Goal: Find specific page/section: Find specific page/section

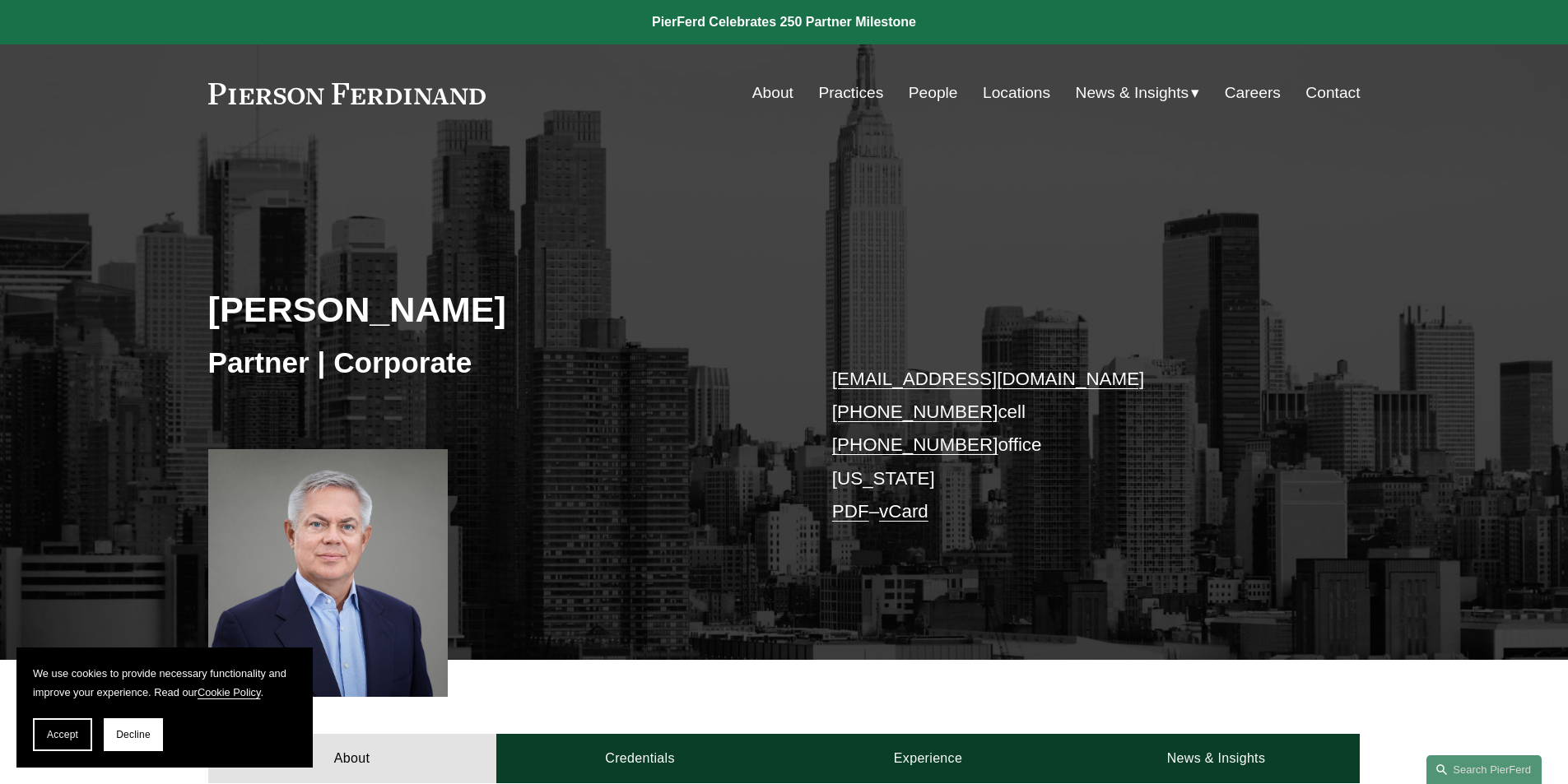
click at [991, 89] on link "Locations" at bounding box center [1016, 93] width 67 height 31
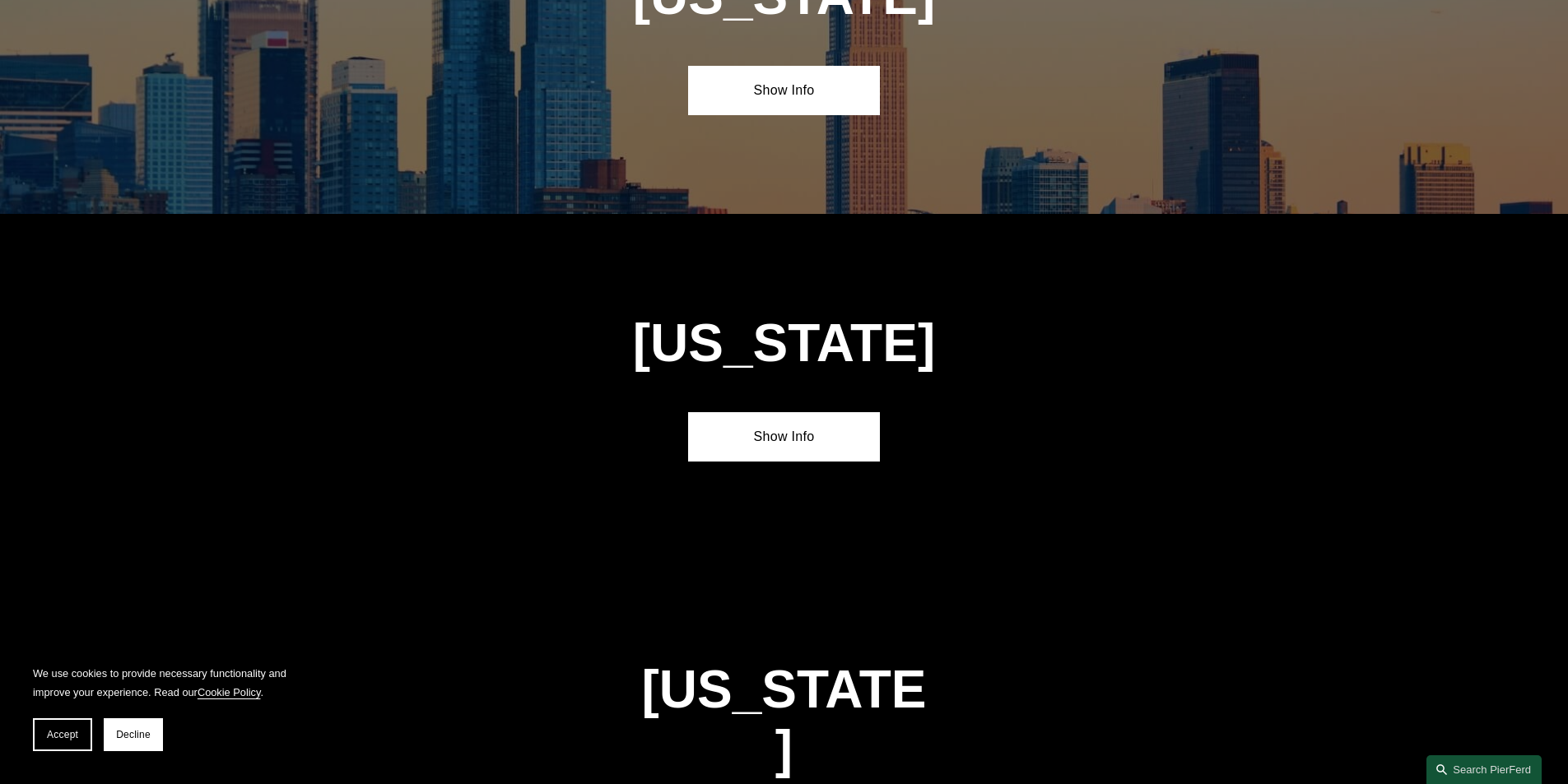
scroll to position [4204, 0]
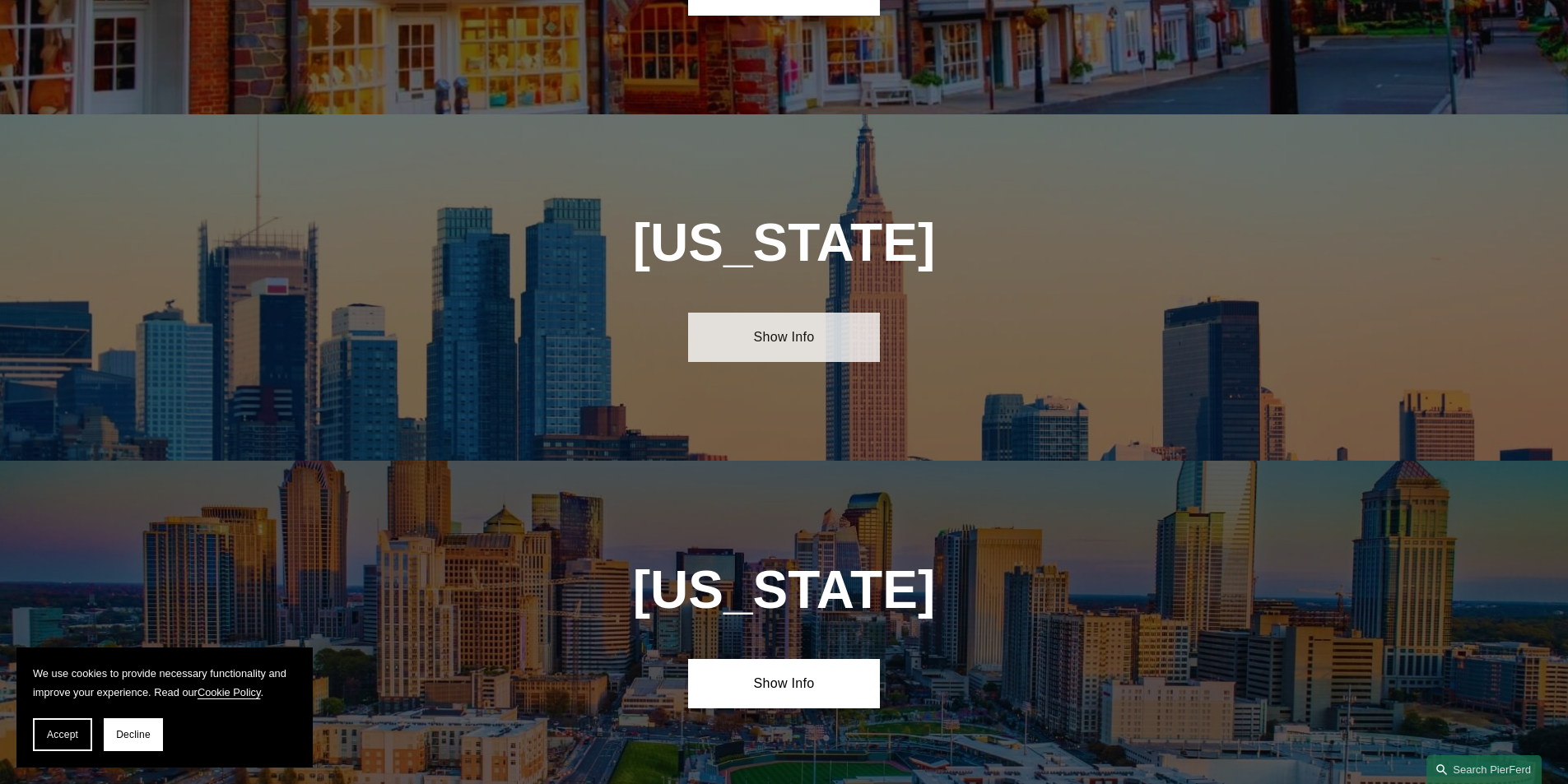
click at [803, 313] on link "Show Info" at bounding box center [783, 337] width 192 height 50
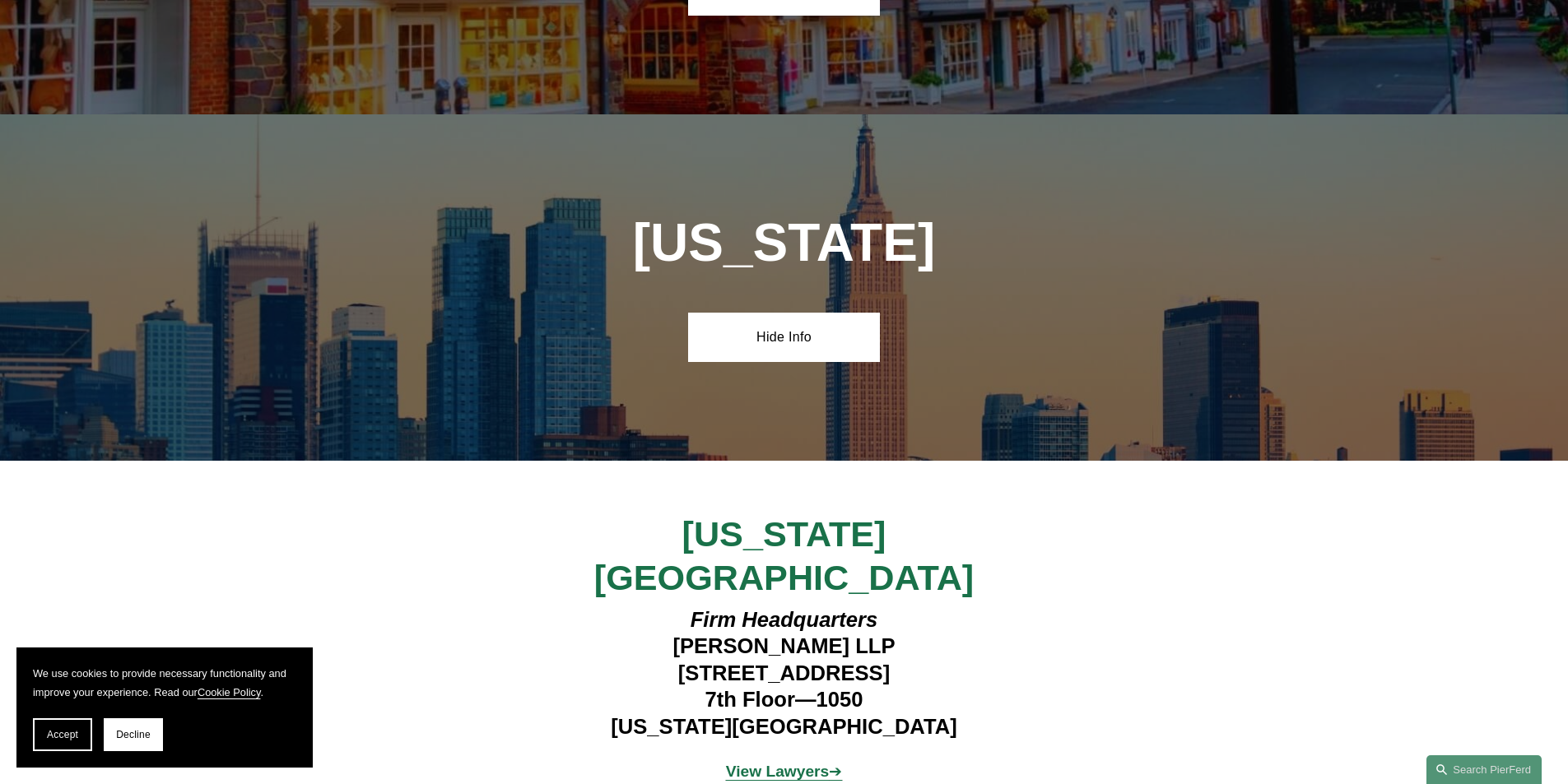
scroll to position [4698, 0]
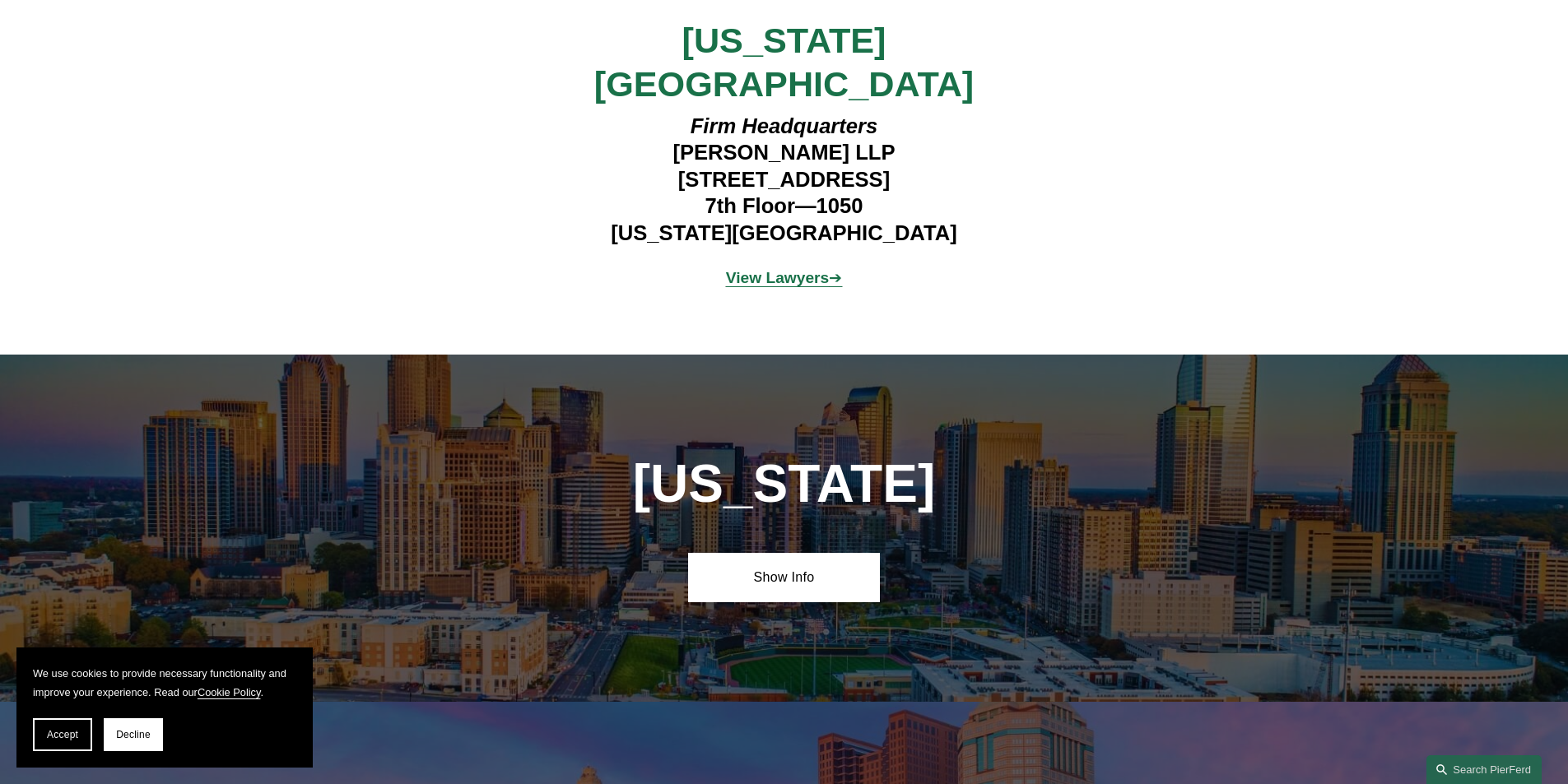
click at [799, 269] on strong "View Lawyers" at bounding box center [777, 278] width 103 height 18
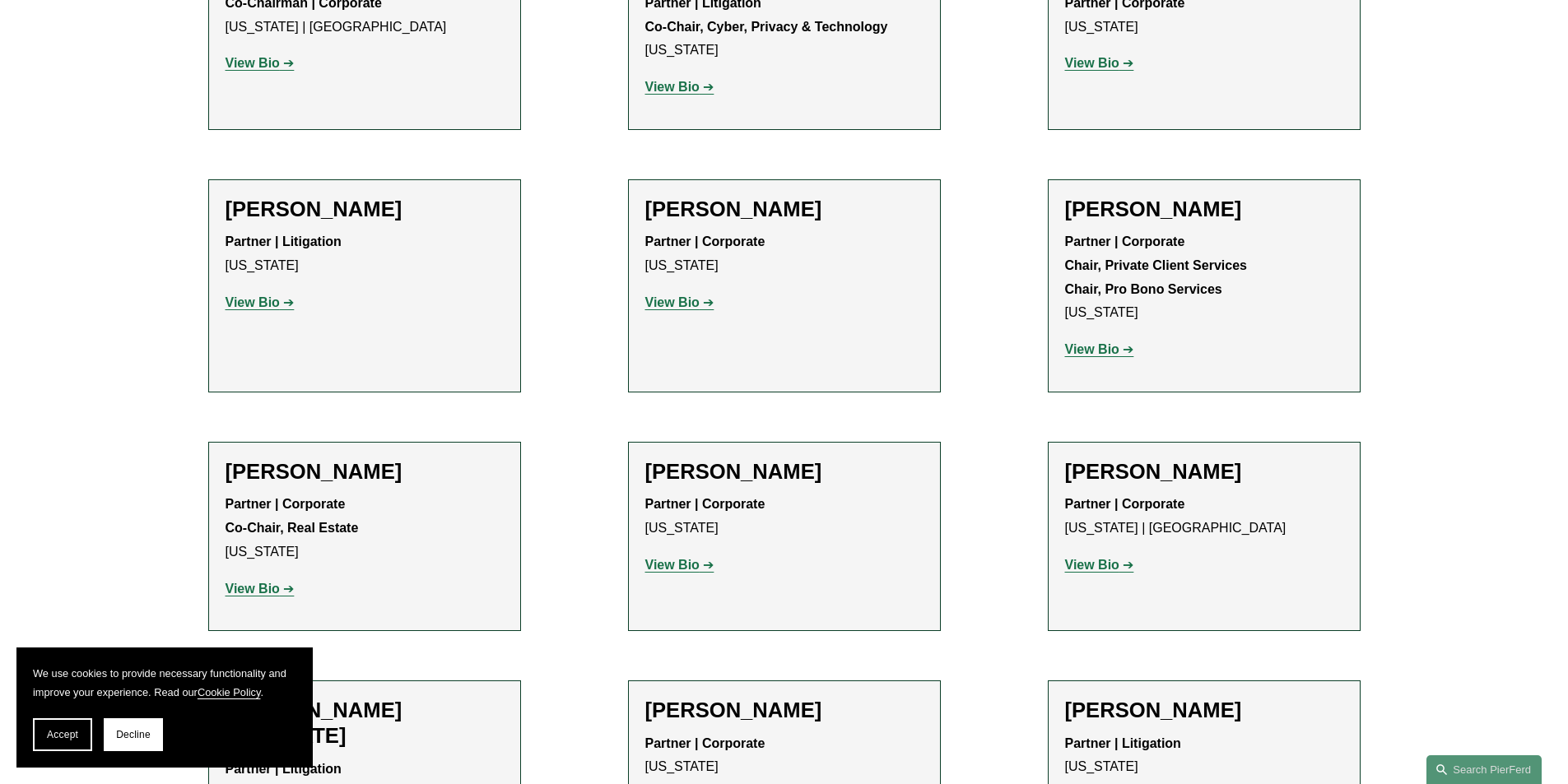
scroll to position [5101, 0]
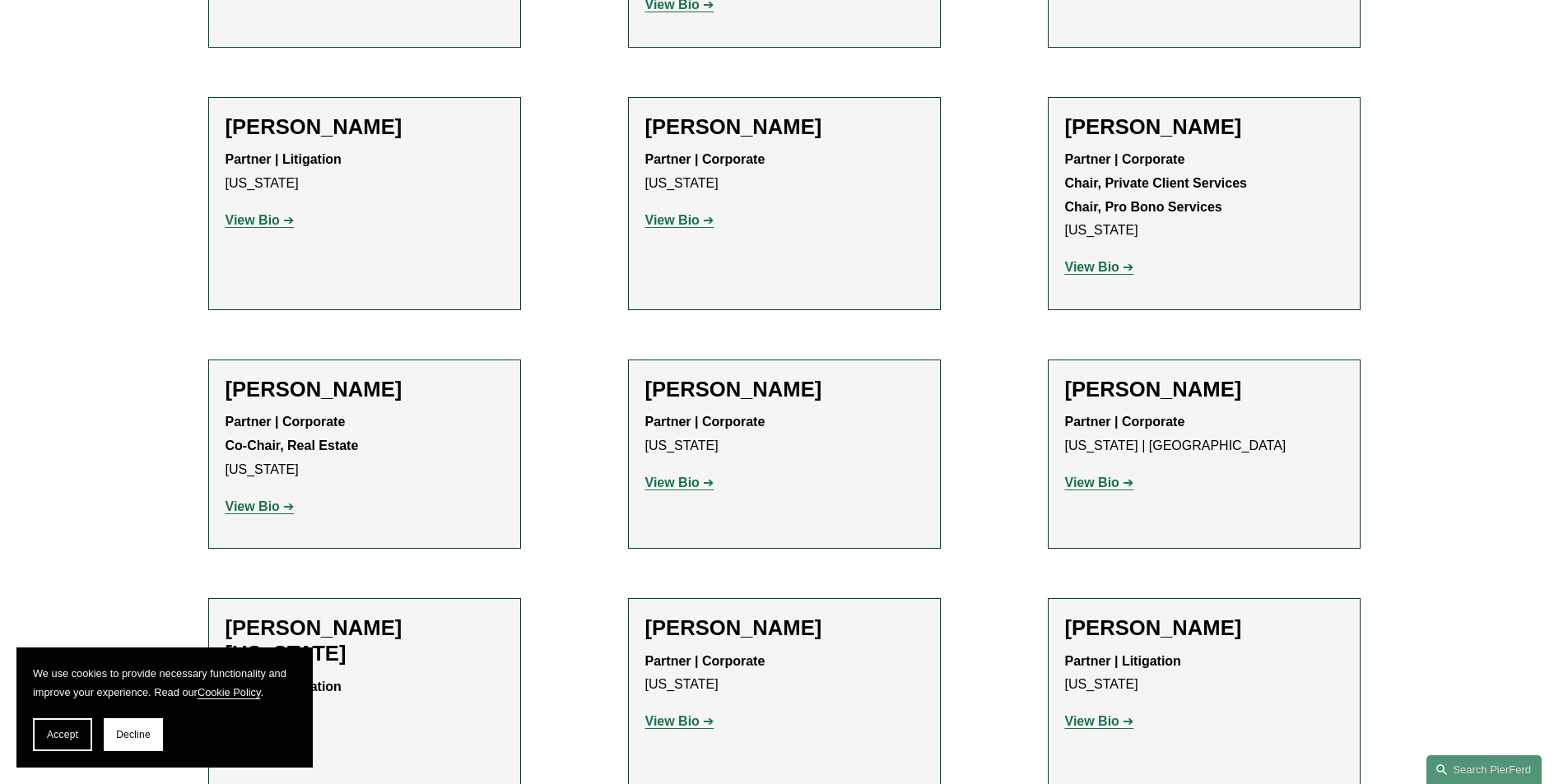
click at [1099, 714] on strong "View Bio" at bounding box center [1092, 721] width 55 height 14
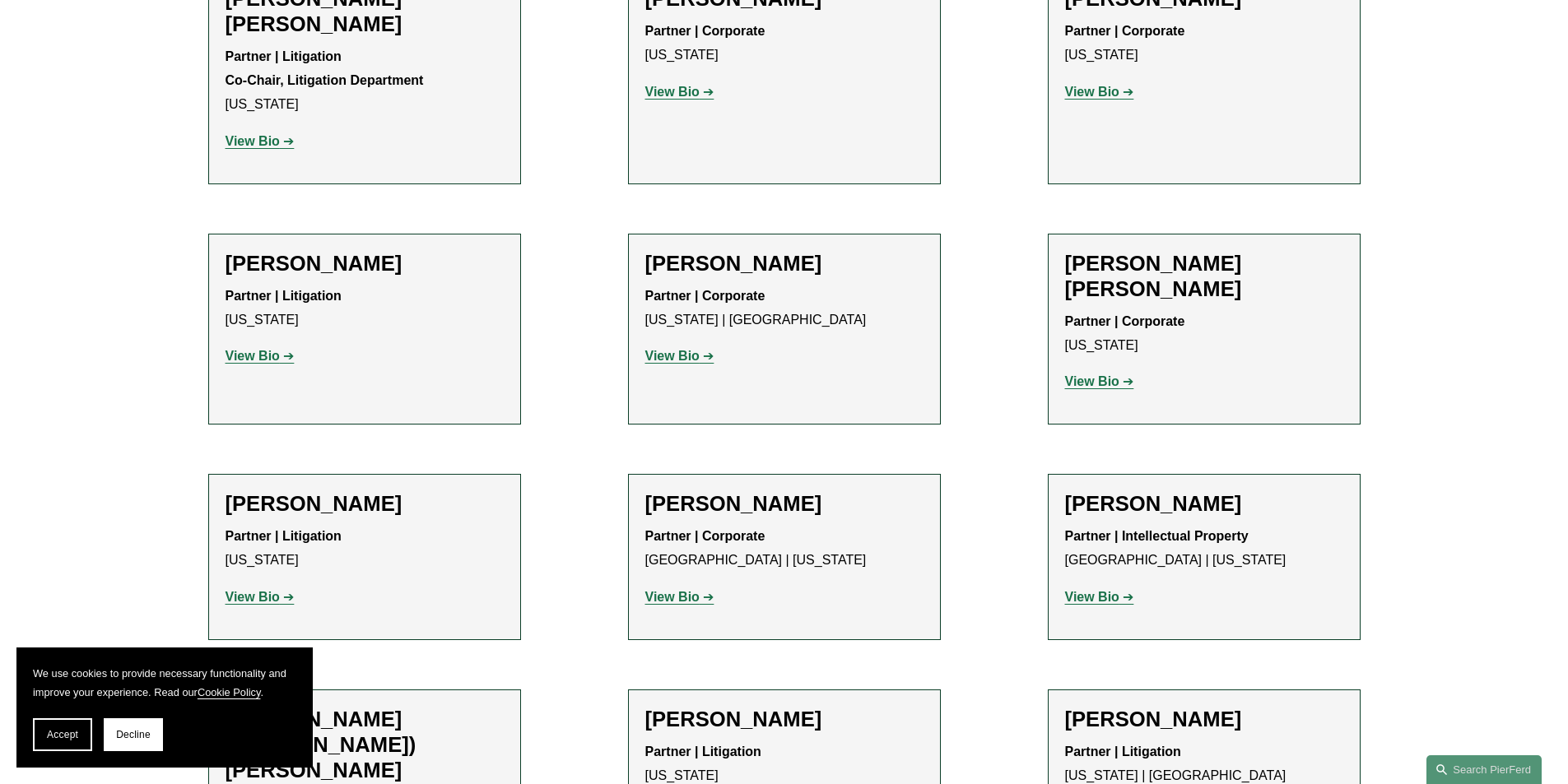
scroll to position [0, 0]
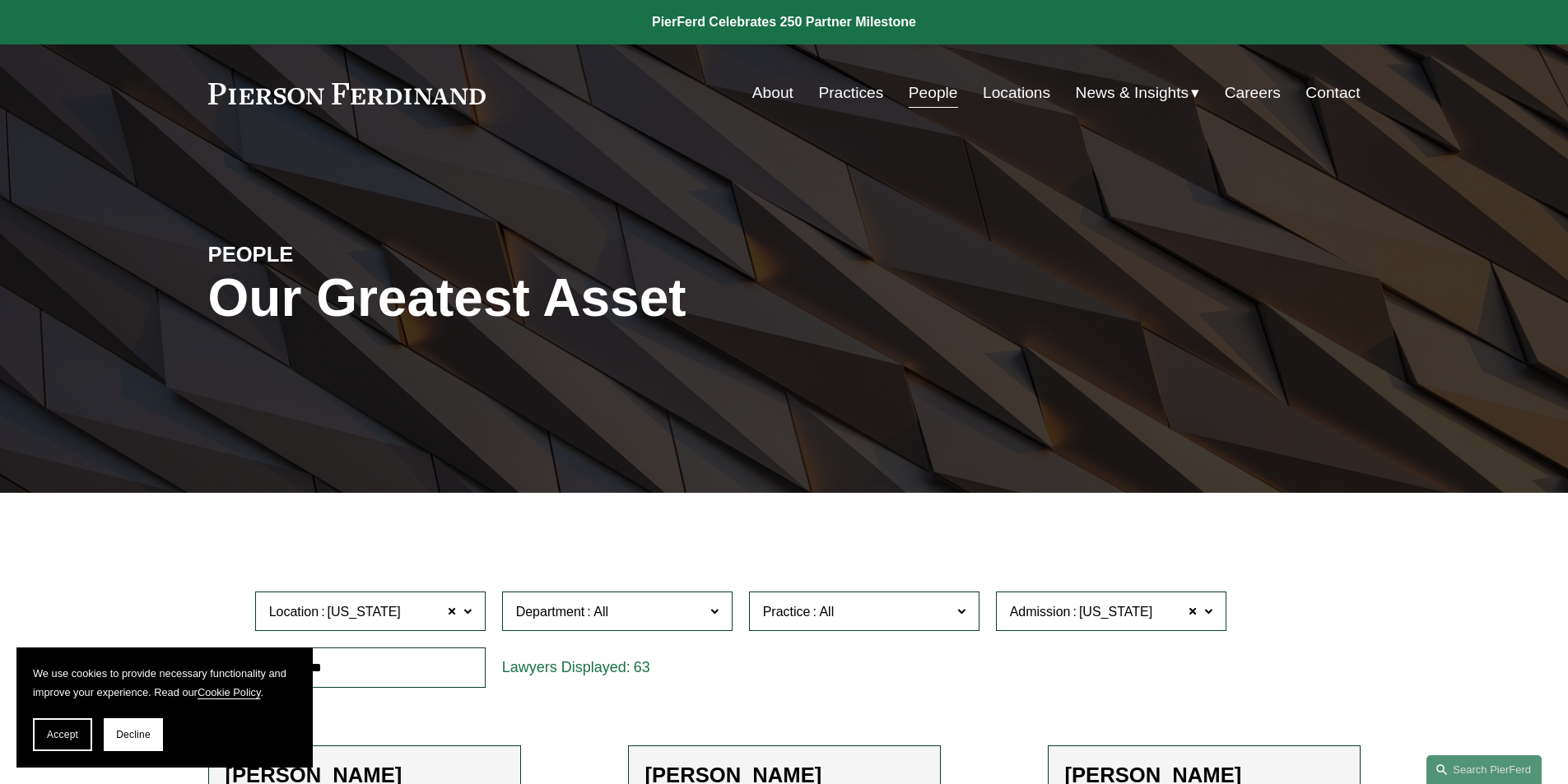
drag, startPoint x: 538, startPoint y: 337, endPoint x: 667, endPoint y: -72, distance: 428.9
